Goal: Navigation & Orientation: Understand site structure

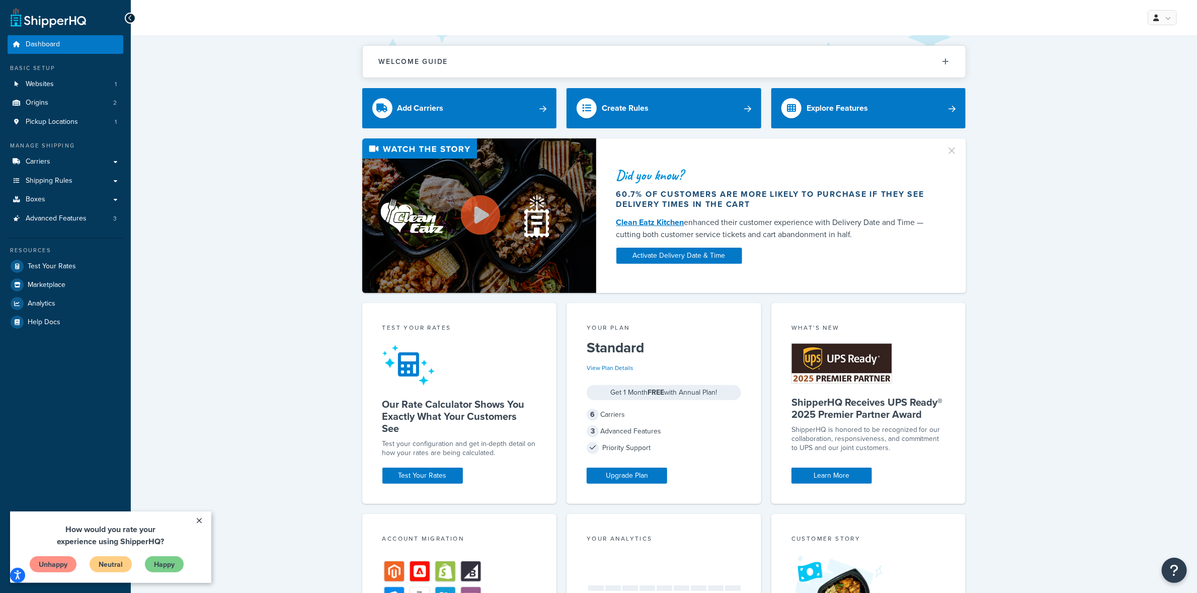
click at [1023, 308] on div "Welcome Guide Recommendations ShipperHQ: An Overview Carrier Setup Shipping Rul…" at bounding box center [664, 498] width 1066 height 926
drag, startPoint x: 1041, startPoint y: 214, endPoint x: 1014, endPoint y: 215, distance: 27.2
click at [1040, 214] on div "Did you know? 60.7% of customers are more likely to purchase if they see delive…" at bounding box center [664, 215] width 1026 height 154
click at [200, 516] on link "×" at bounding box center [200, 520] width 18 height 18
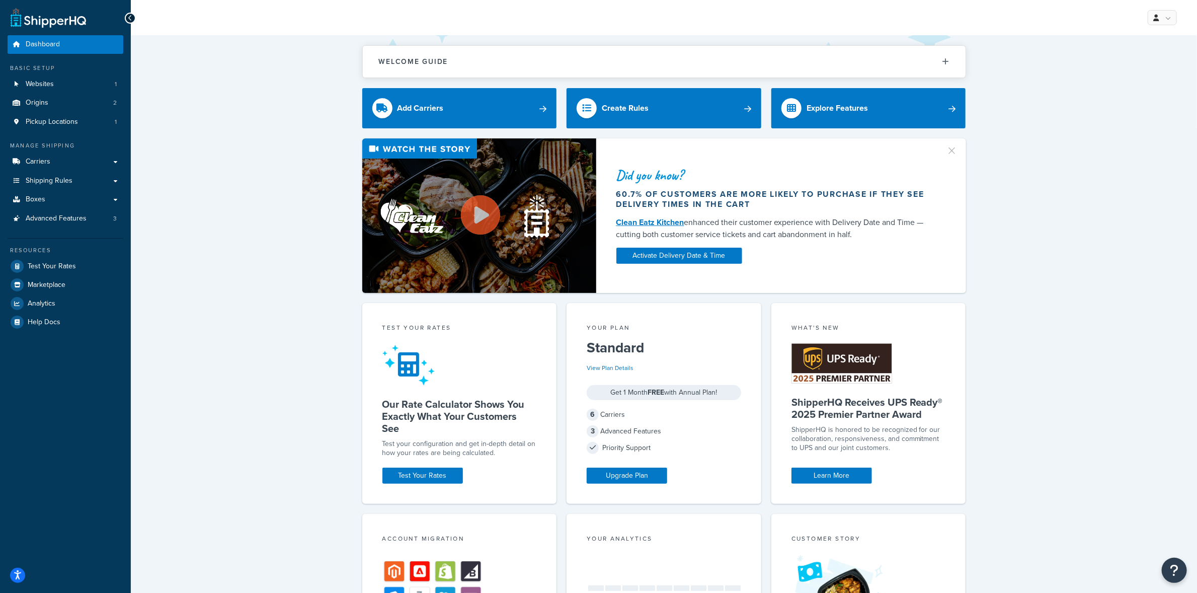
click at [231, 479] on div "Welcome Guide Recommendations ShipperHQ: An Overview Carrier Setup Shipping Rul…" at bounding box center [664, 498] width 1066 height 926
click at [1161, 30] on div "My Profile Billing Global Settings Contact Us Logout" at bounding box center [664, 17] width 1066 height 35
click at [1163, 18] on link at bounding box center [1161, 17] width 29 height 15
click at [39, 47] on span "Dashboard" at bounding box center [43, 44] width 34 height 9
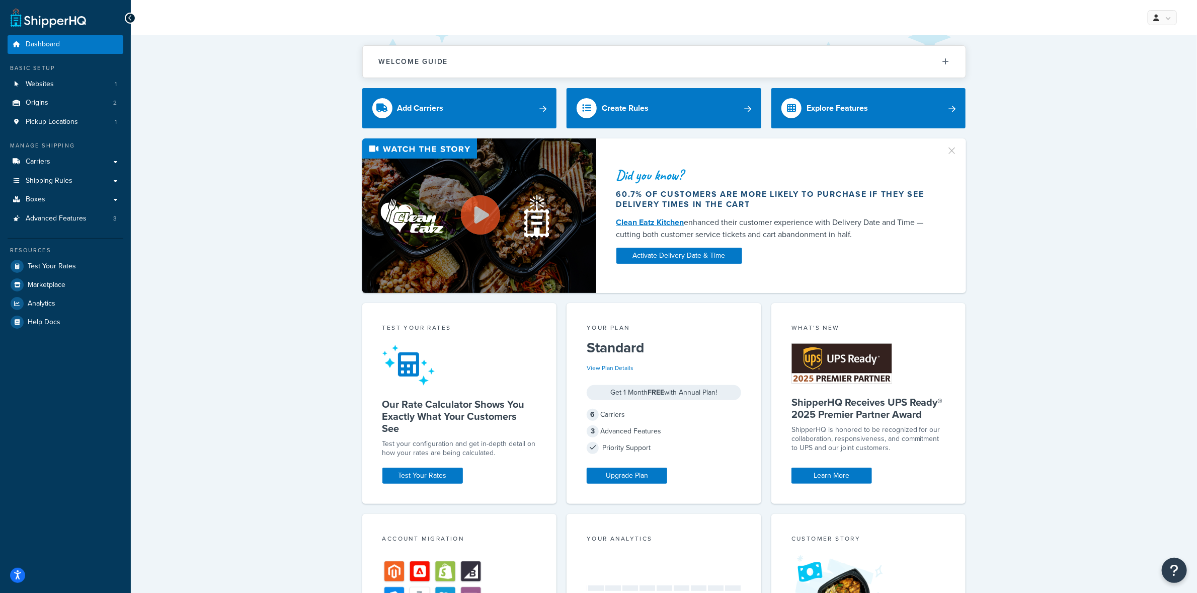
click at [129, 17] on icon at bounding box center [130, 18] width 5 height 7
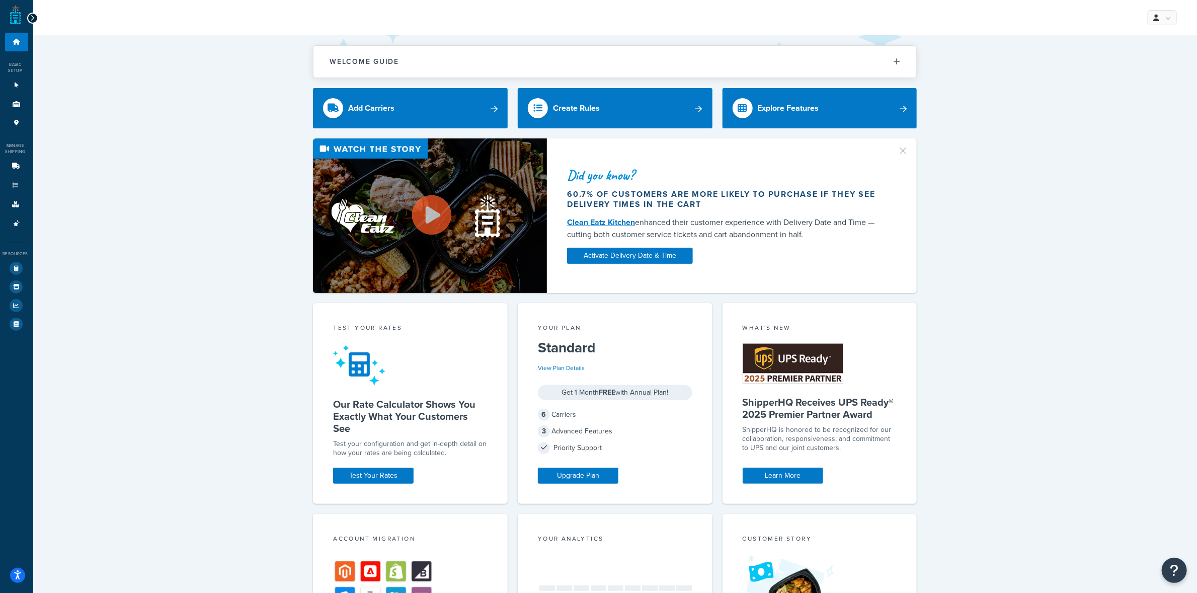
click at [29, 19] on div at bounding box center [32, 18] width 11 height 11
